Goal: Navigation & Orientation: Find specific page/section

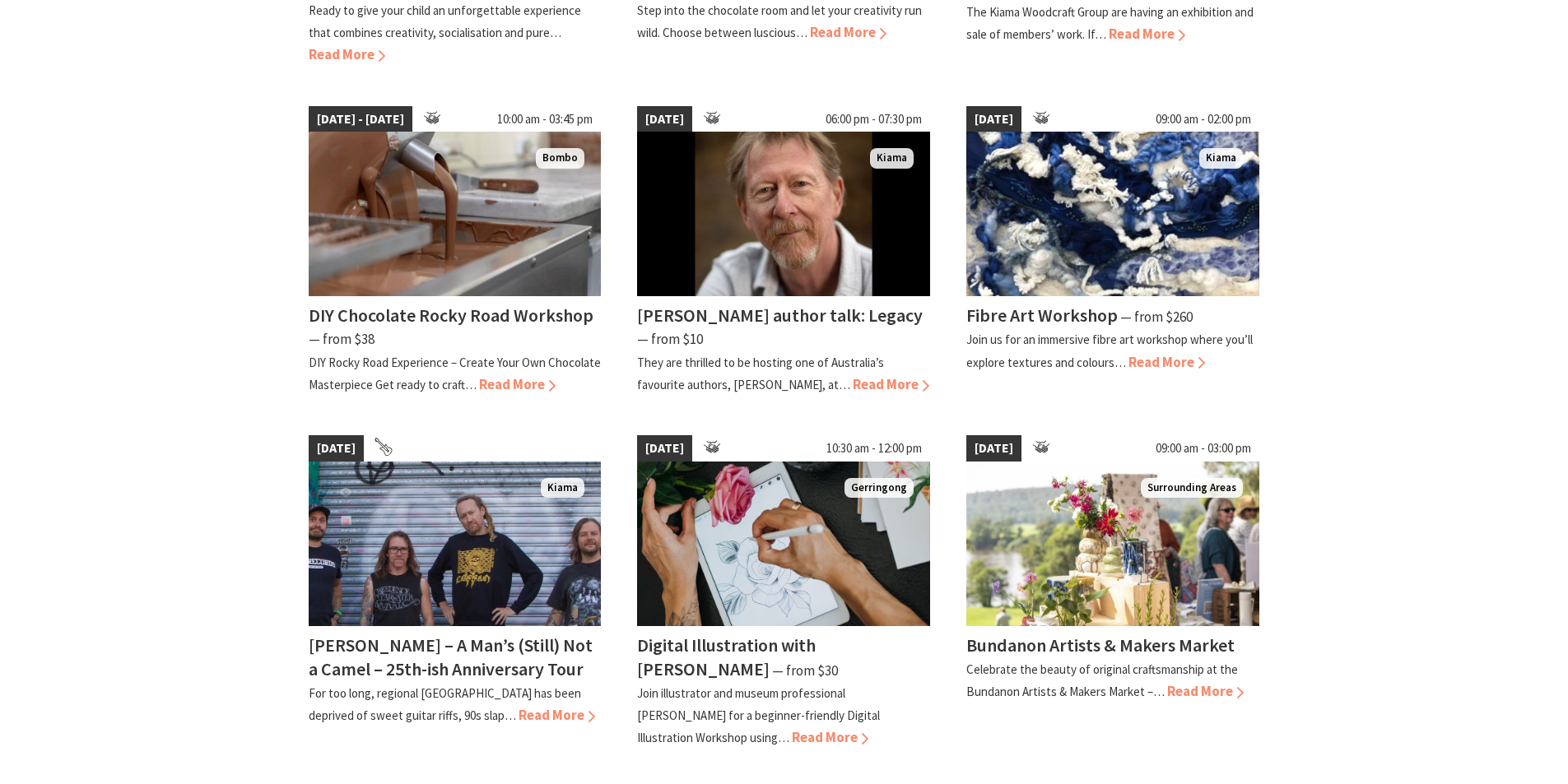
scroll to position [1235, 0]
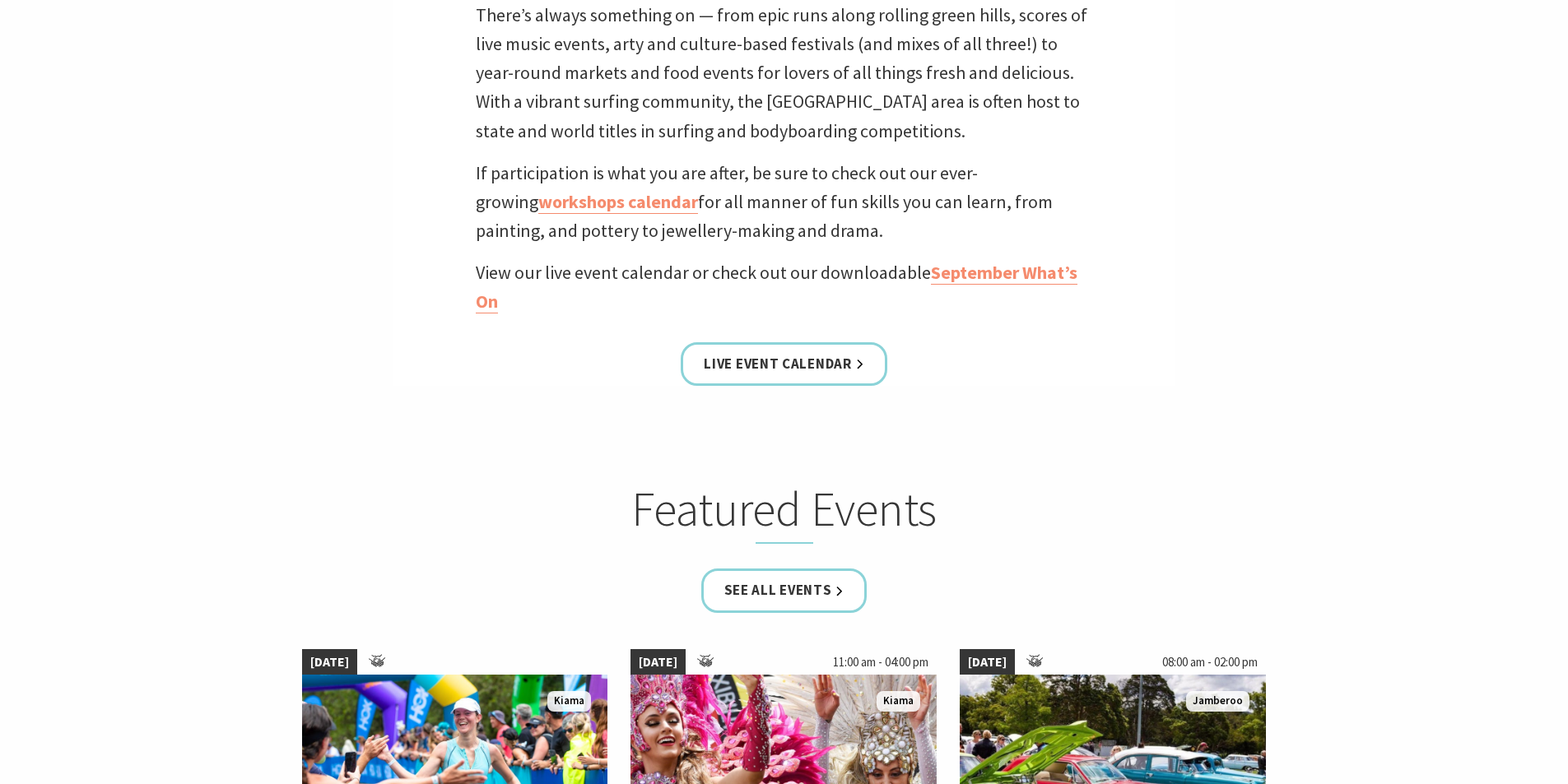
scroll to position [576, 0]
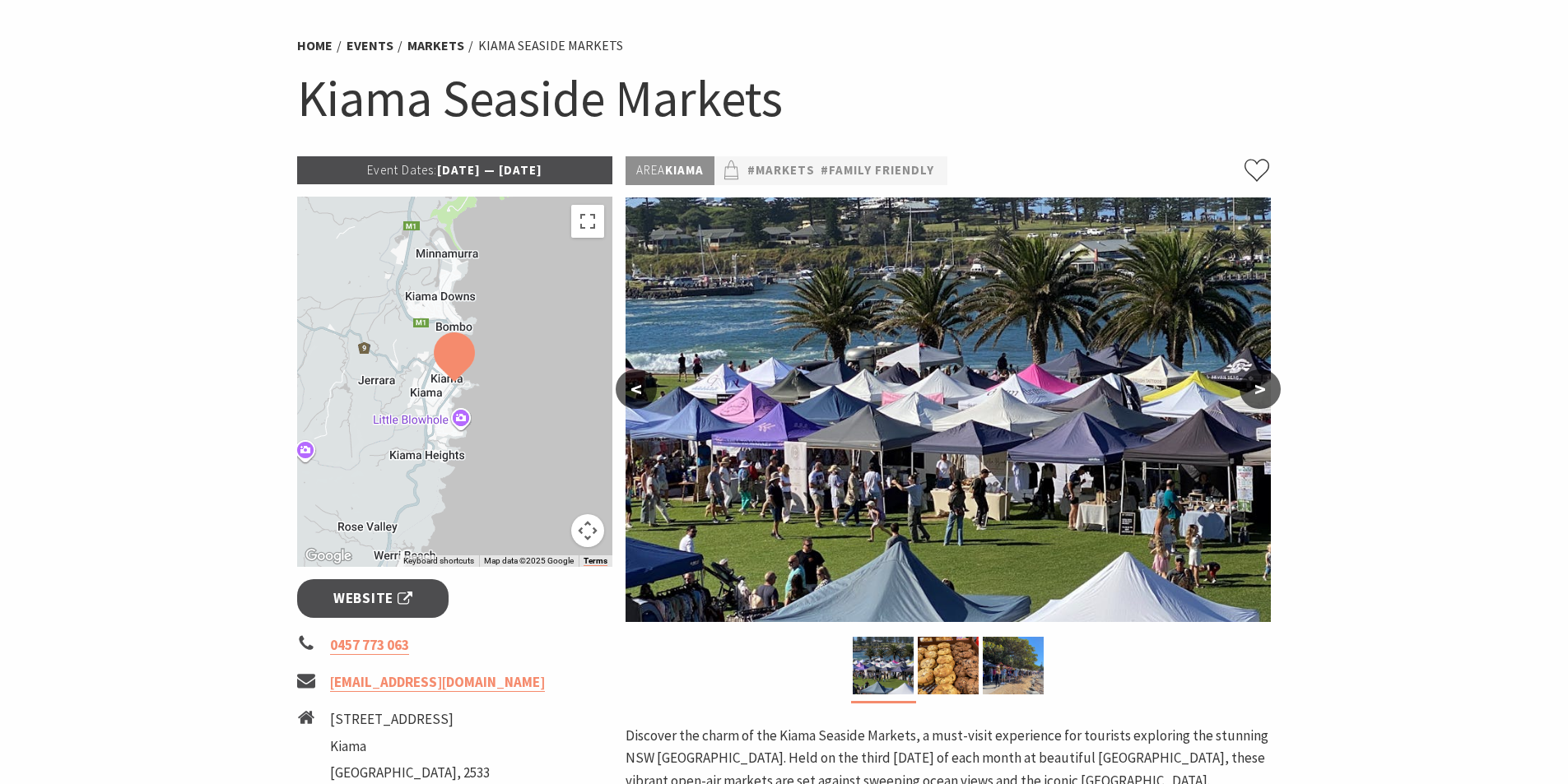
scroll to position [82, 0]
